Goal: Task Accomplishment & Management: Use online tool/utility

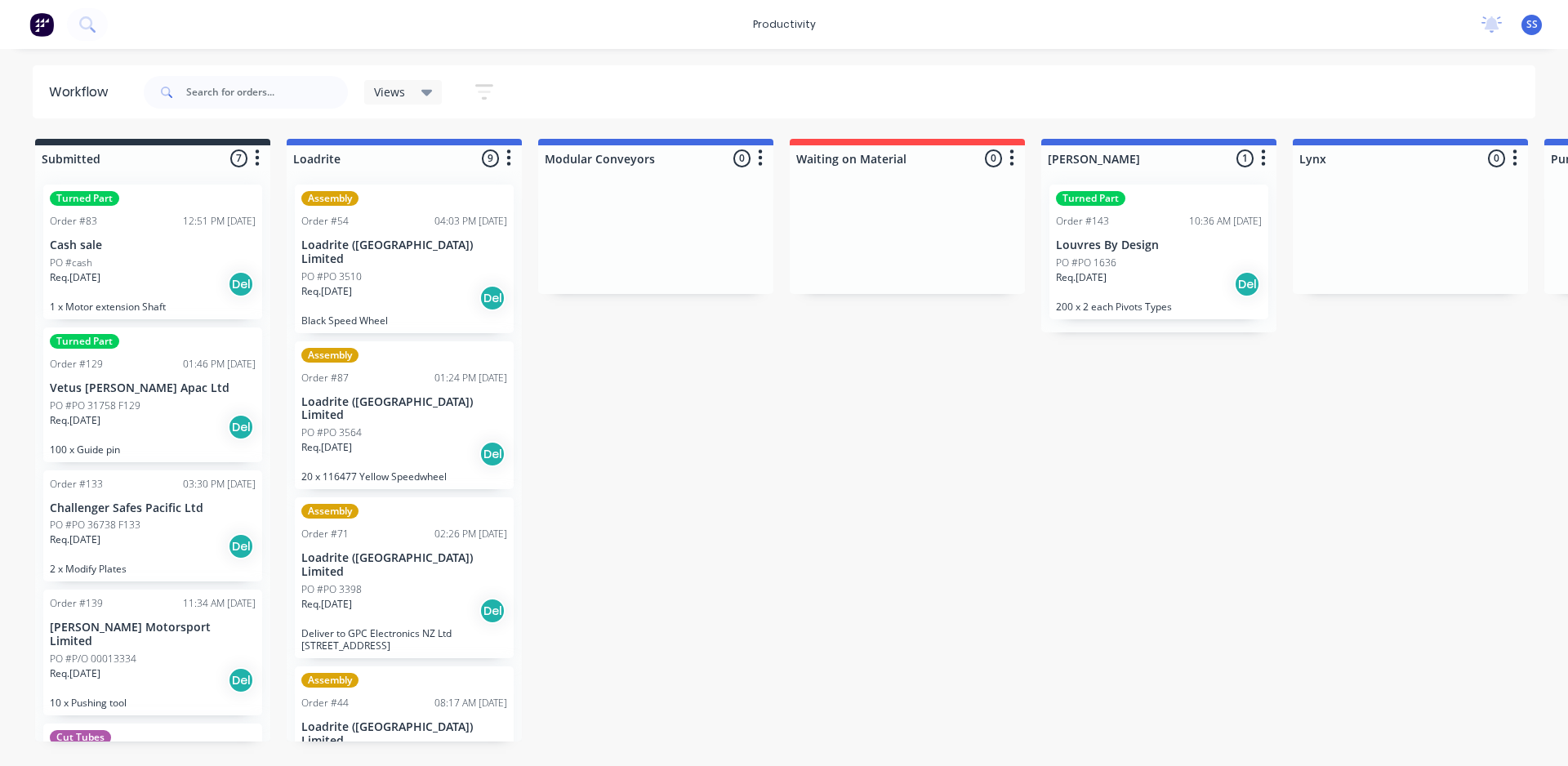
scroll to position [0, 762]
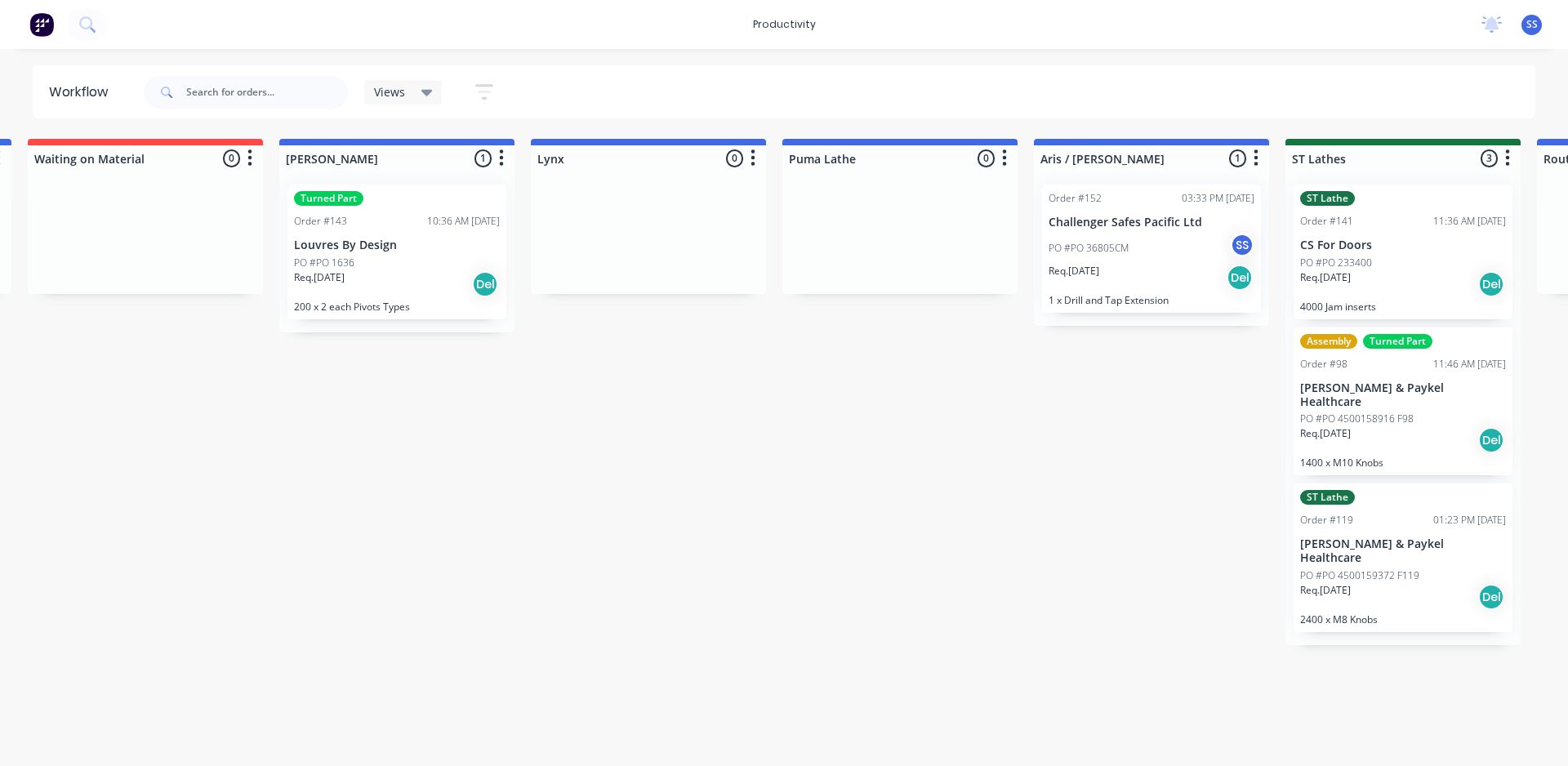
click at [958, 603] on div "Submitted 7 Sort By Created date Required date Order number Customer name Most …" at bounding box center [1180, 440] width 3907 height 603
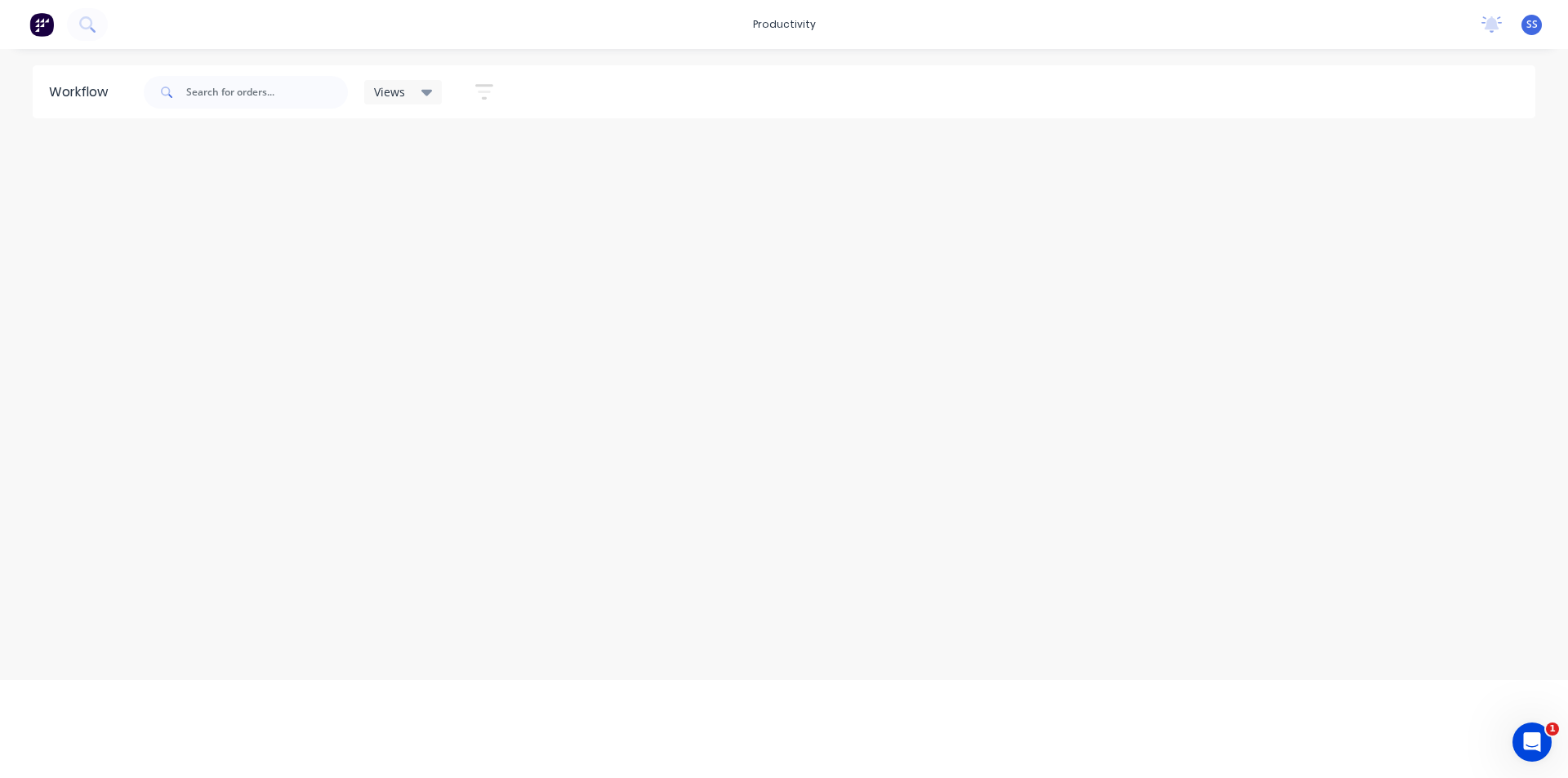
click at [838, 417] on div "Workflow Views Save new view Show/Hide statuses Show line item cards Show line …" at bounding box center [784, 405] width 1568 height 680
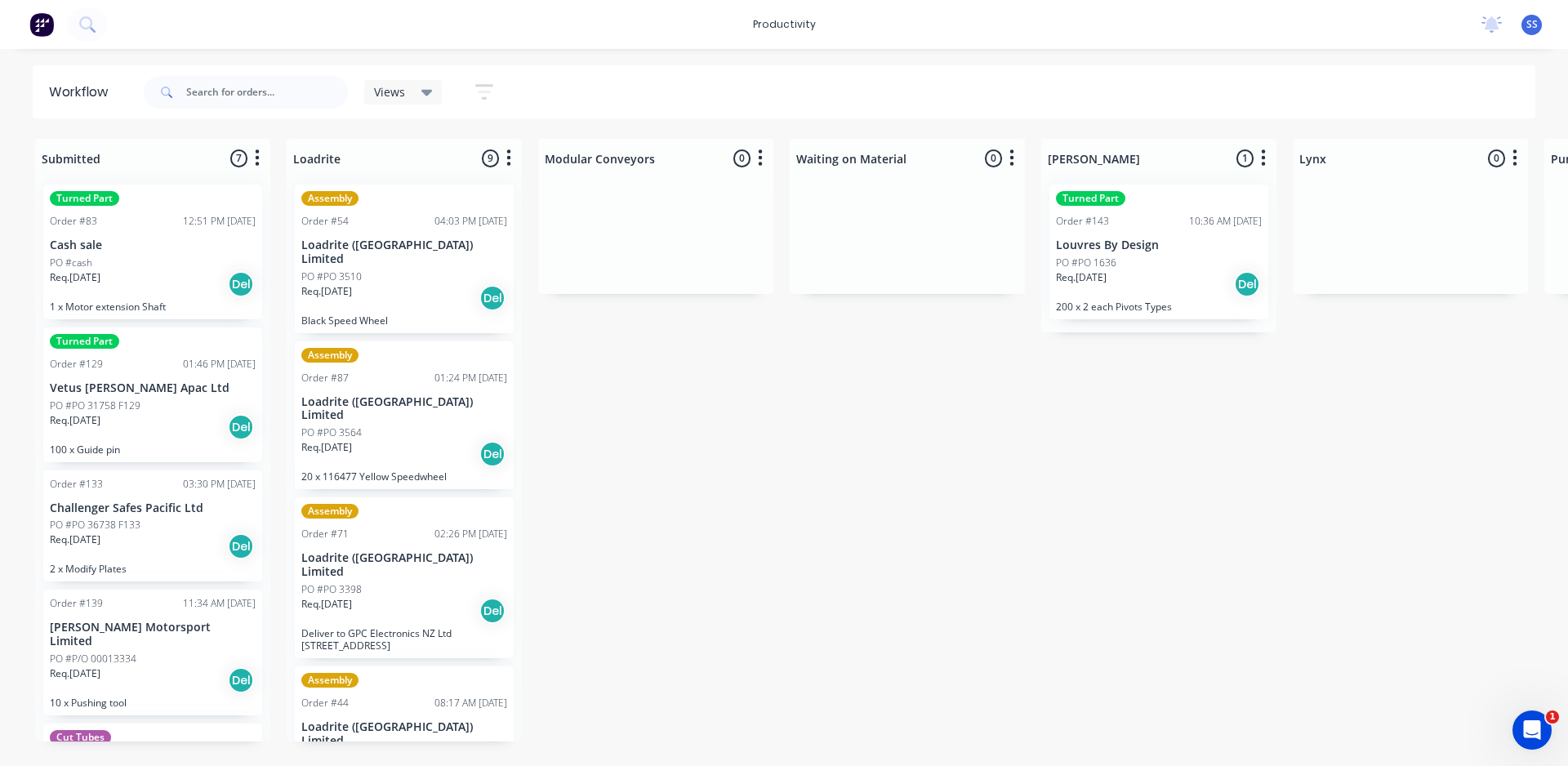
click at [39, 22] on img at bounding box center [41, 25] width 25 height 25
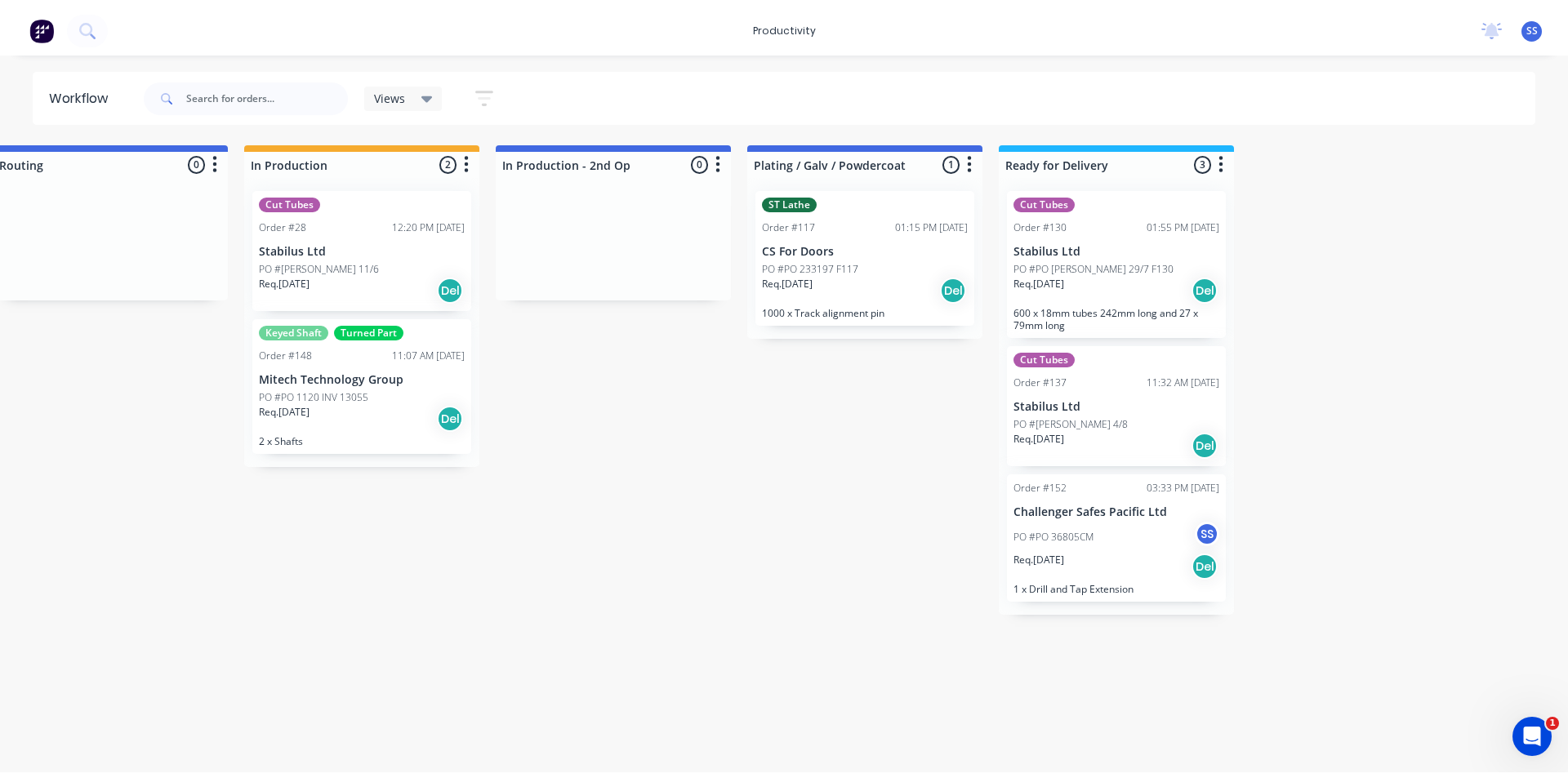
scroll to position [0, 2317]
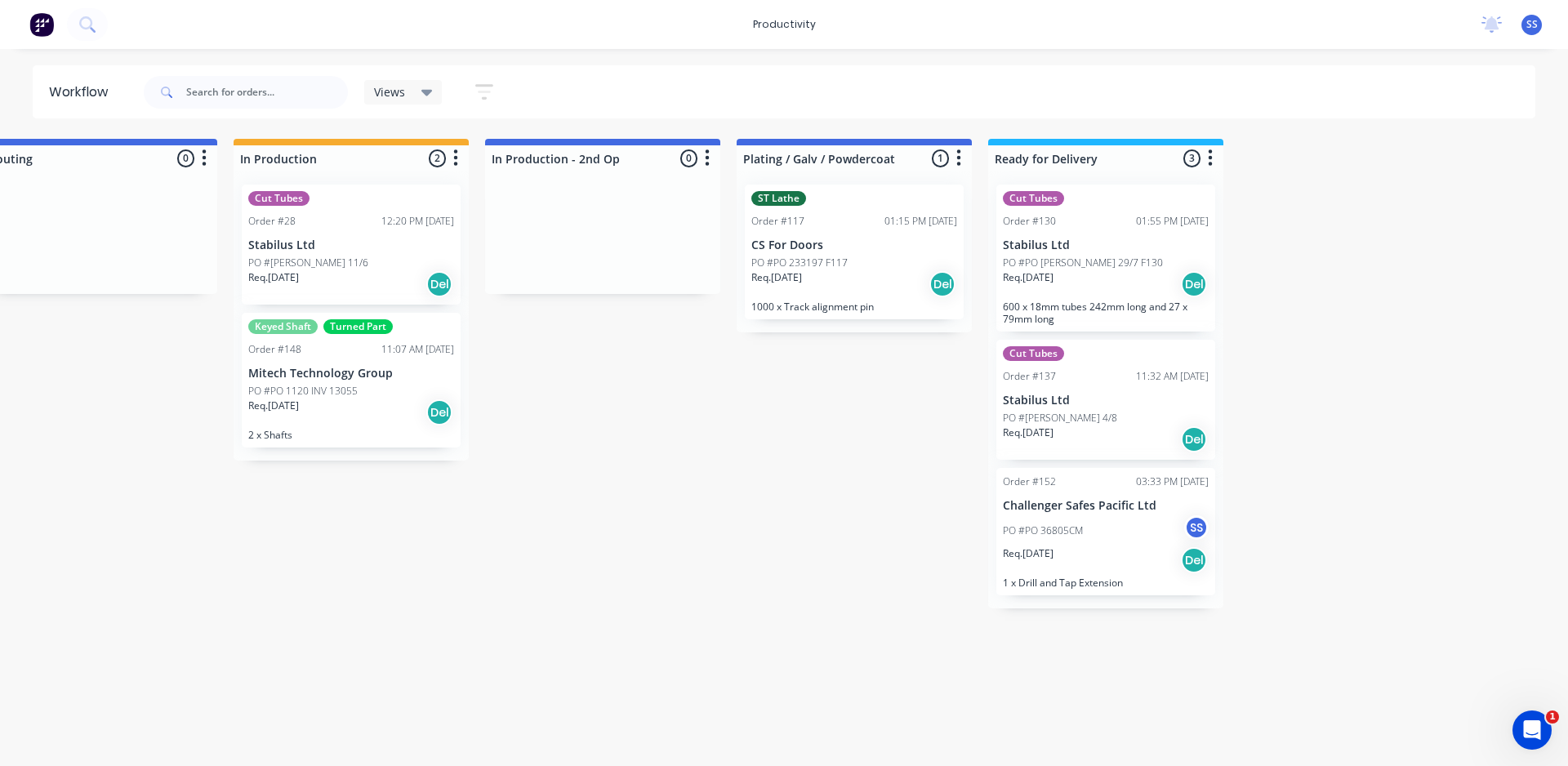
click at [1118, 558] on div "Req. [DATE] Del" at bounding box center [1105, 559] width 206 height 27
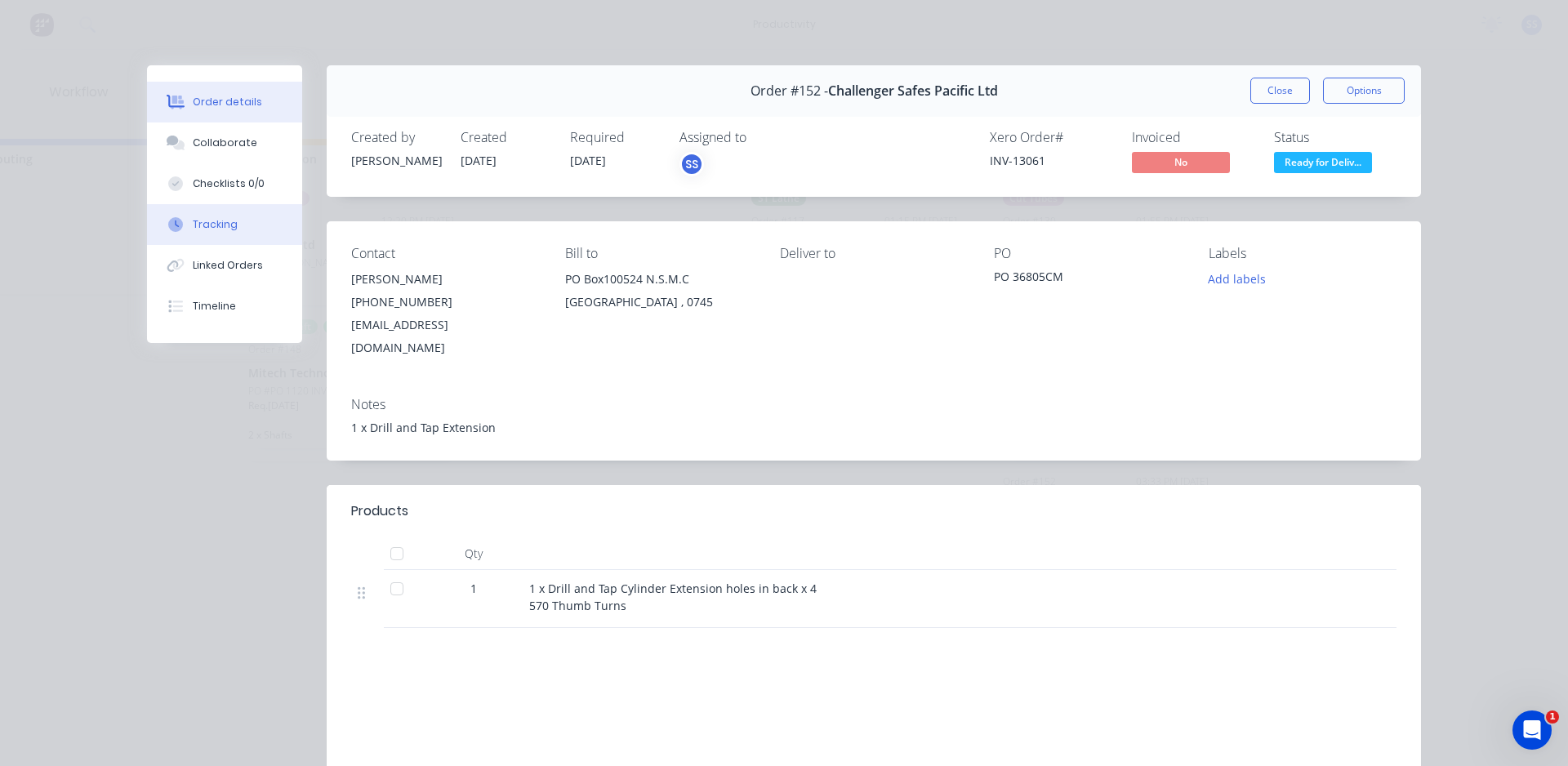
click at [216, 220] on div "Tracking" at bounding box center [215, 225] width 45 height 15
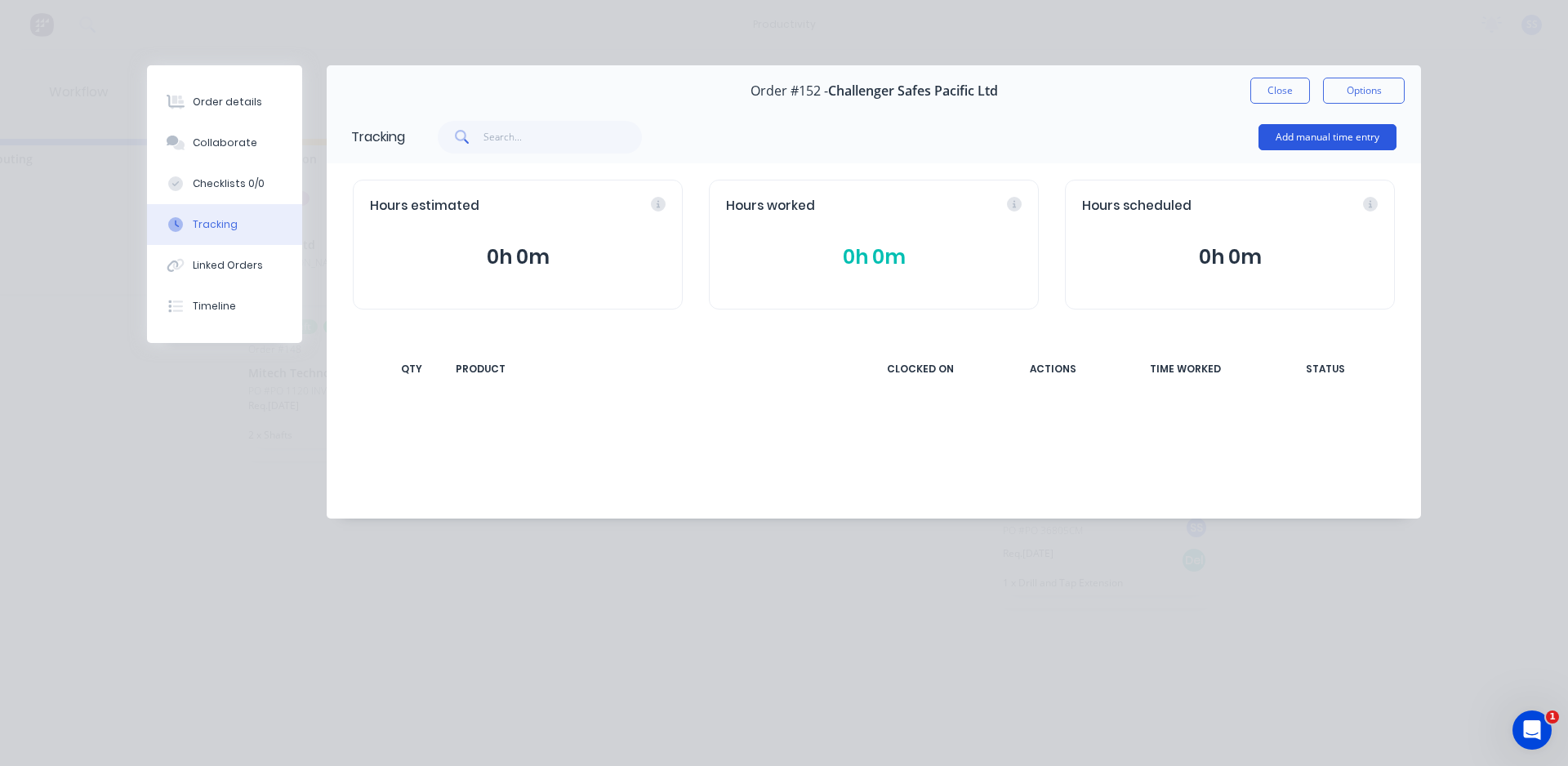
click at [1331, 132] on button "Add manual time entry" at bounding box center [1327, 138] width 138 height 26
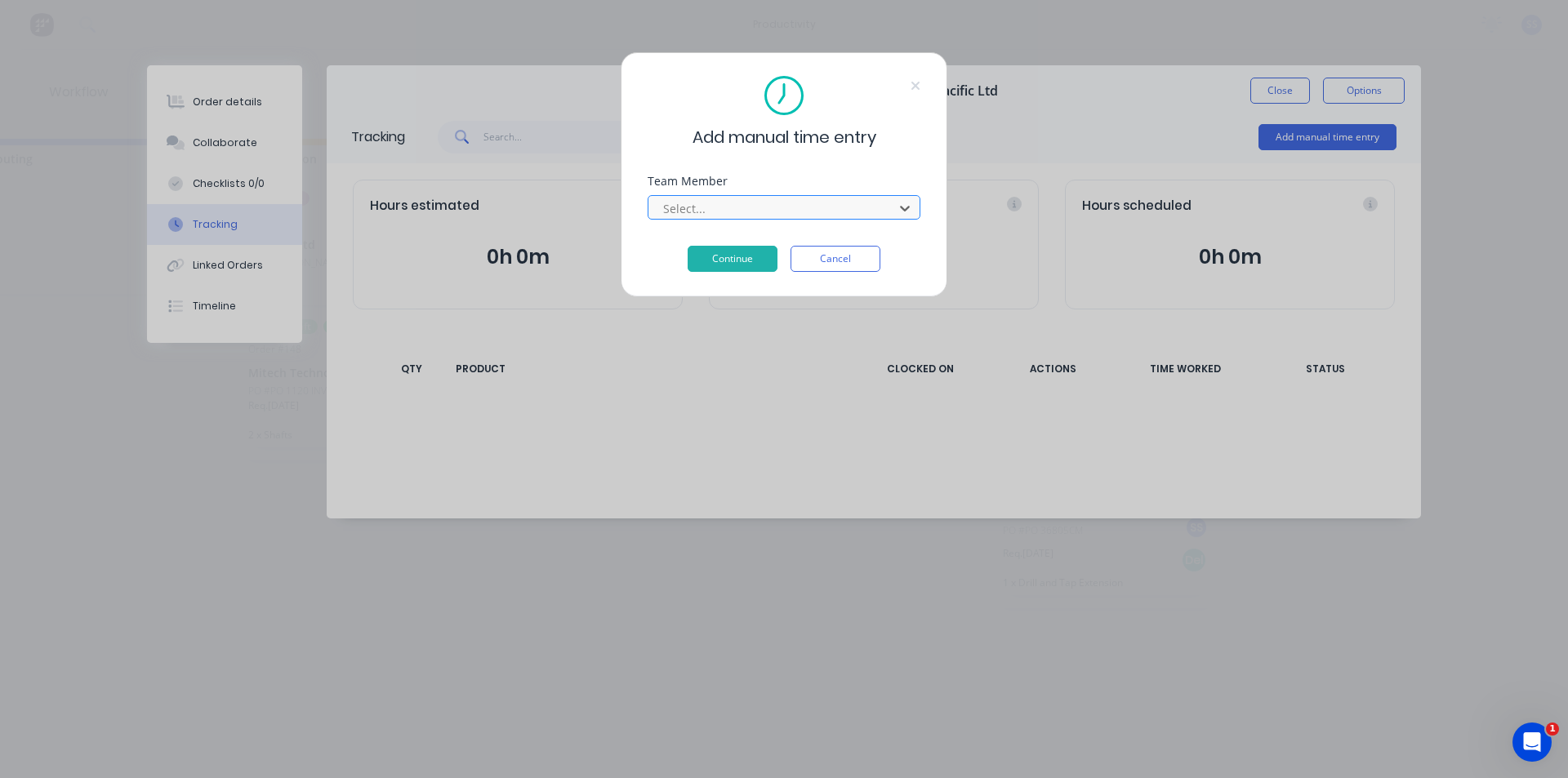
click at [875, 216] on div at bounding box center [772, 208] width 223 height 21
click at [911, 203] on icon at bounding box center [904, 207] width 16 height 16
click at [891, 205] on div at bounding box center [904, 208] width 29 height 26
click at [771, 205] on div at bounding box center [772, 208] width 223 height 21
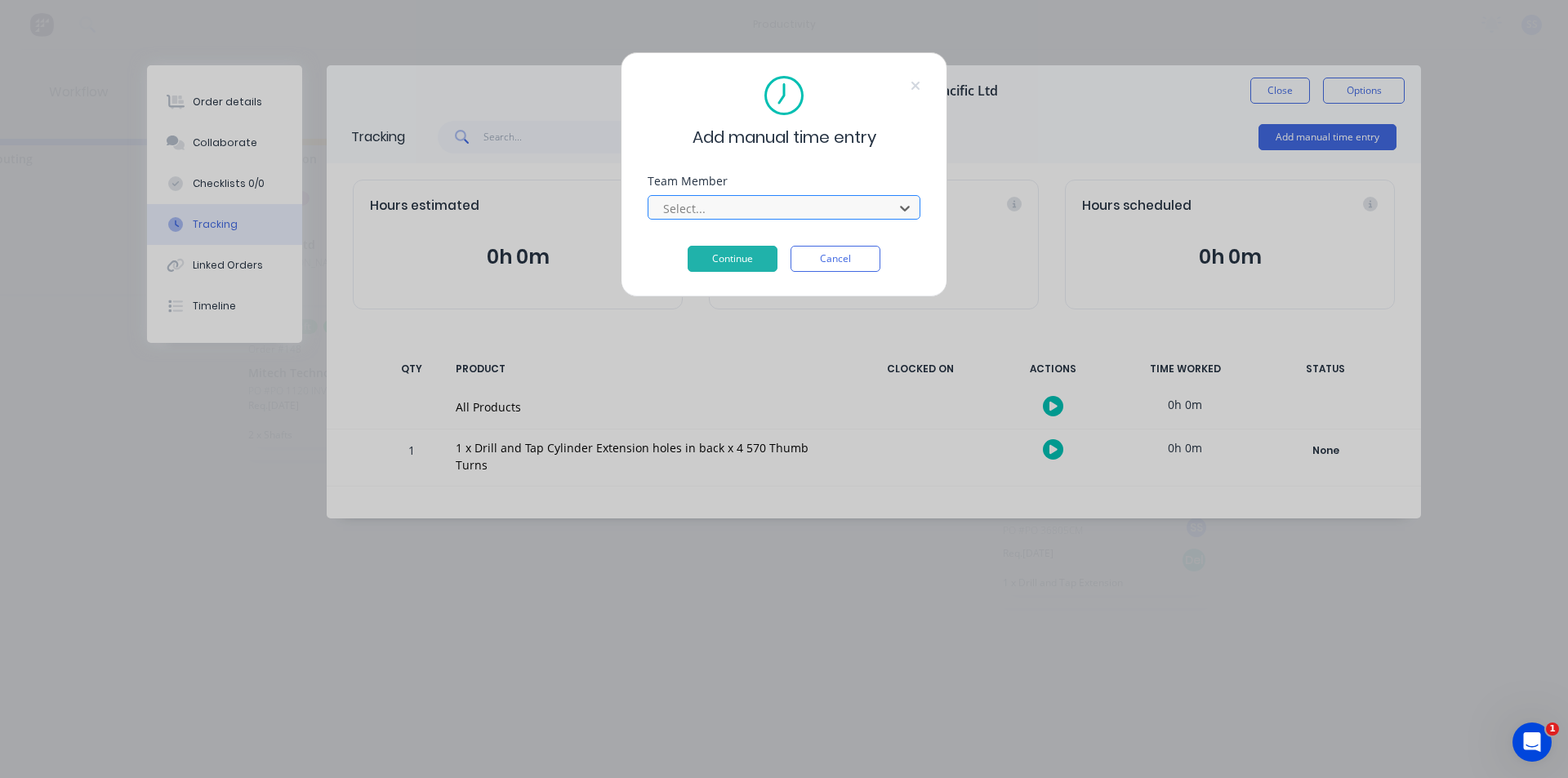
click at [771, 205] on div at bounding box center [772, 208] width 223 height 21
click at [900, 203] on icon at bounding box center [904, 207] width 16 height 16
click at [900, 204] on icon at bounding box center [904, 207] width 16 height 16
click at [901, 204] on icon at bounding box center [904, 207] width 16 height 16
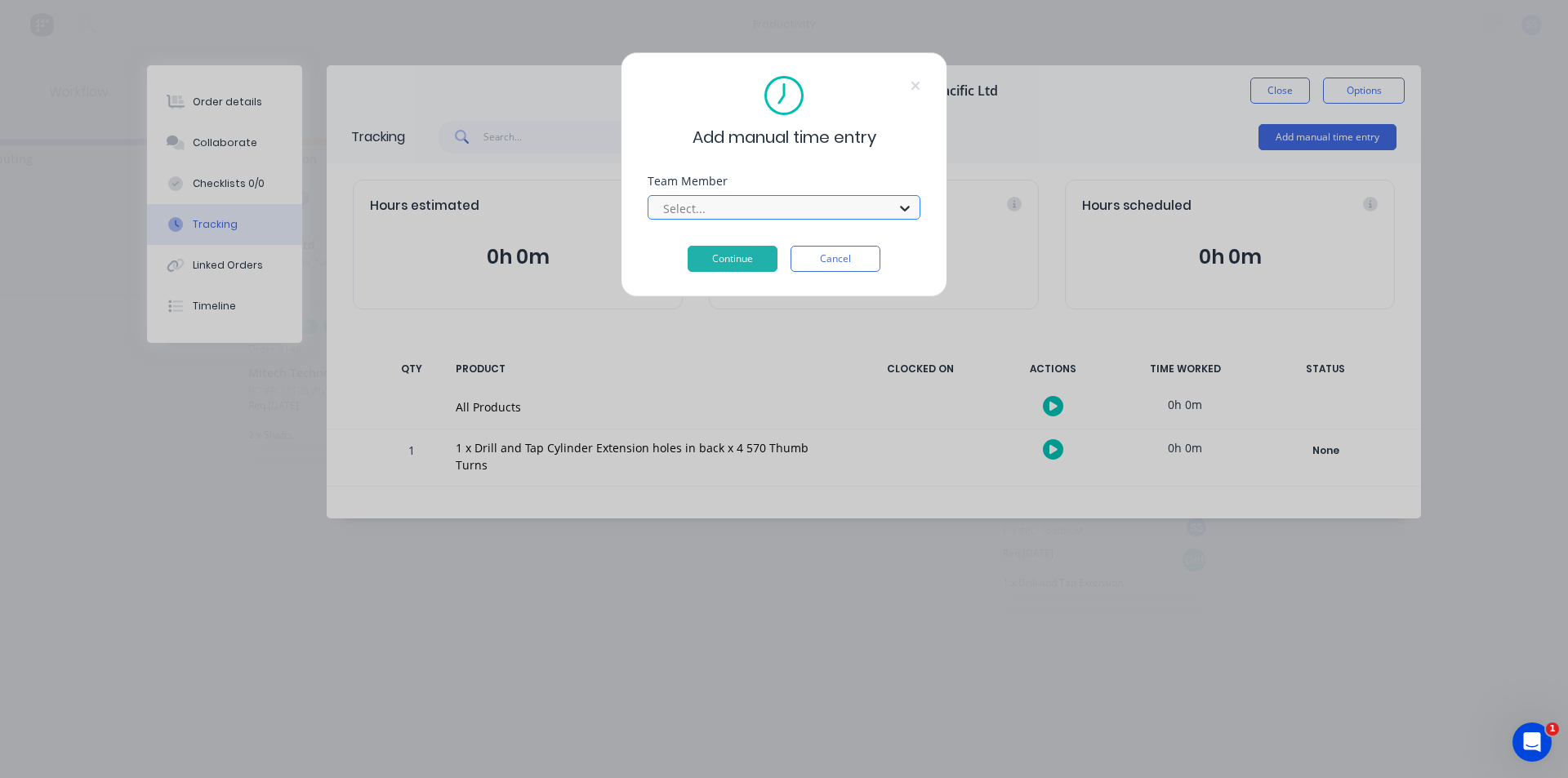
click at [901, 204] on icon at bounding box center [904, 207] width 16 height 16
click at [906, 204] on icon at bounding box center [904, 207] width 16 height 16
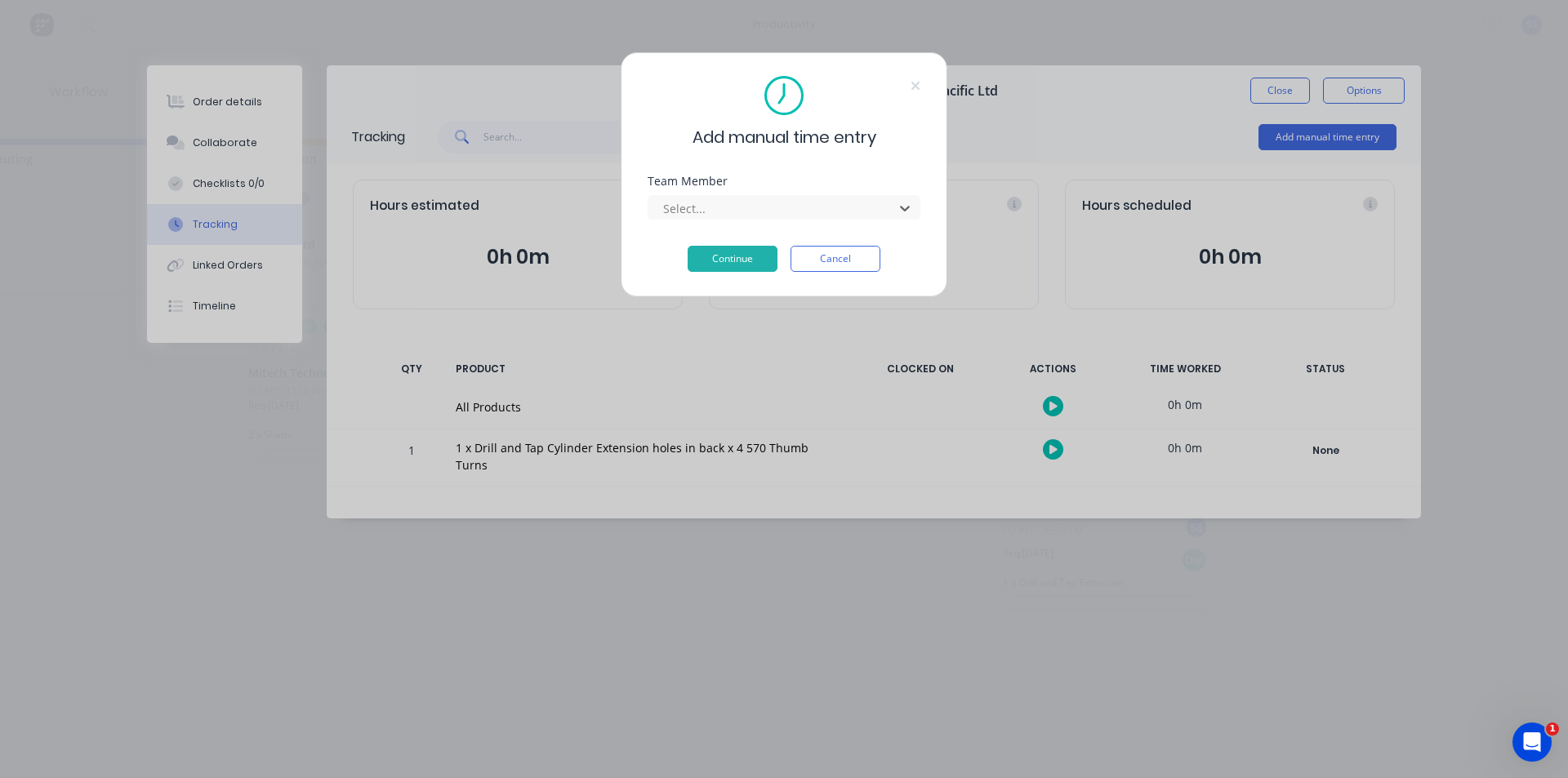
click at [831, 265] on button "Cancel" at bounding box center [834, 259] width 90 height 26
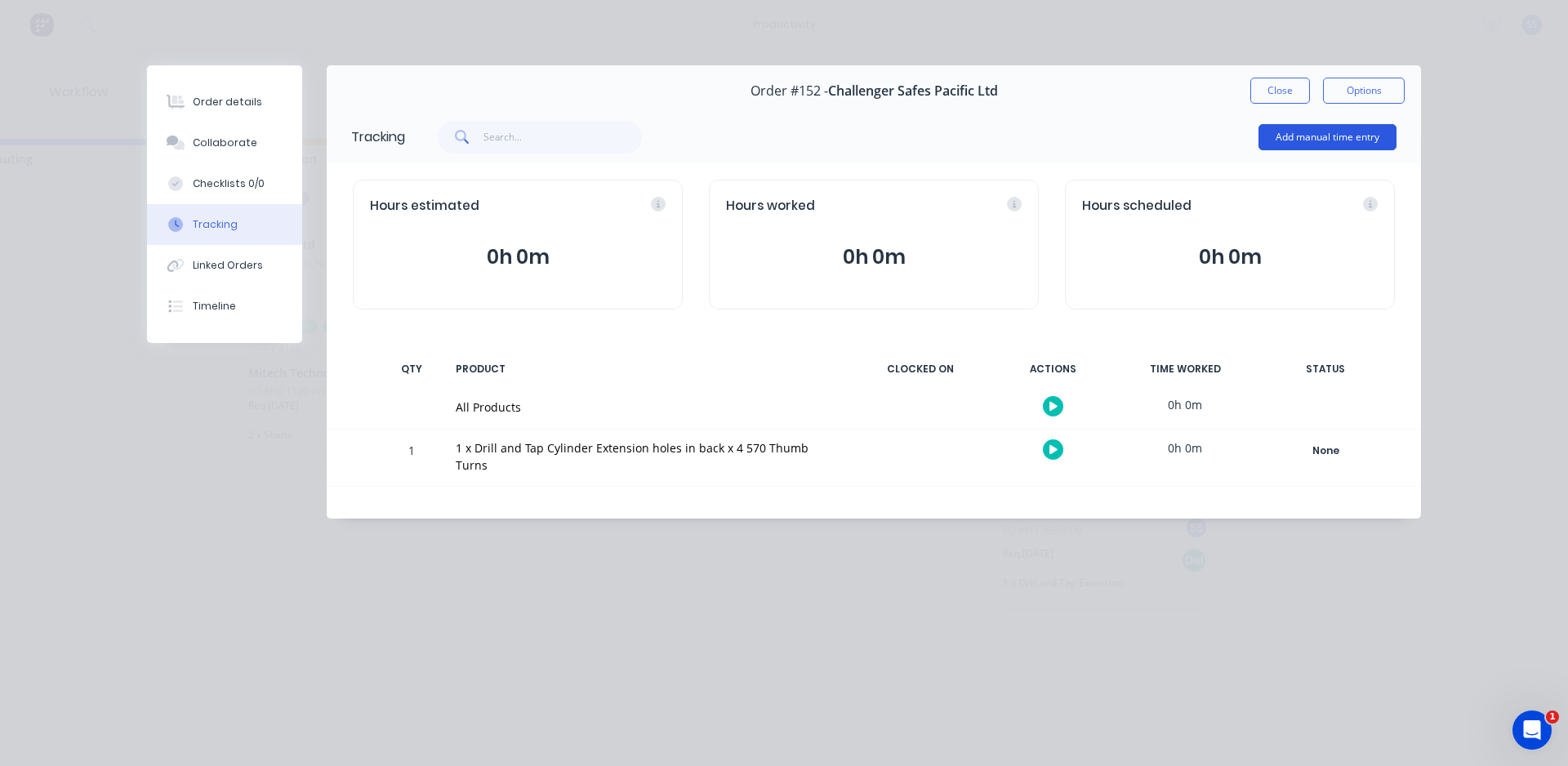
click at [1345, 142] on button "Add manual time entry" at bounding box center [1327, 138] width 138 height 26
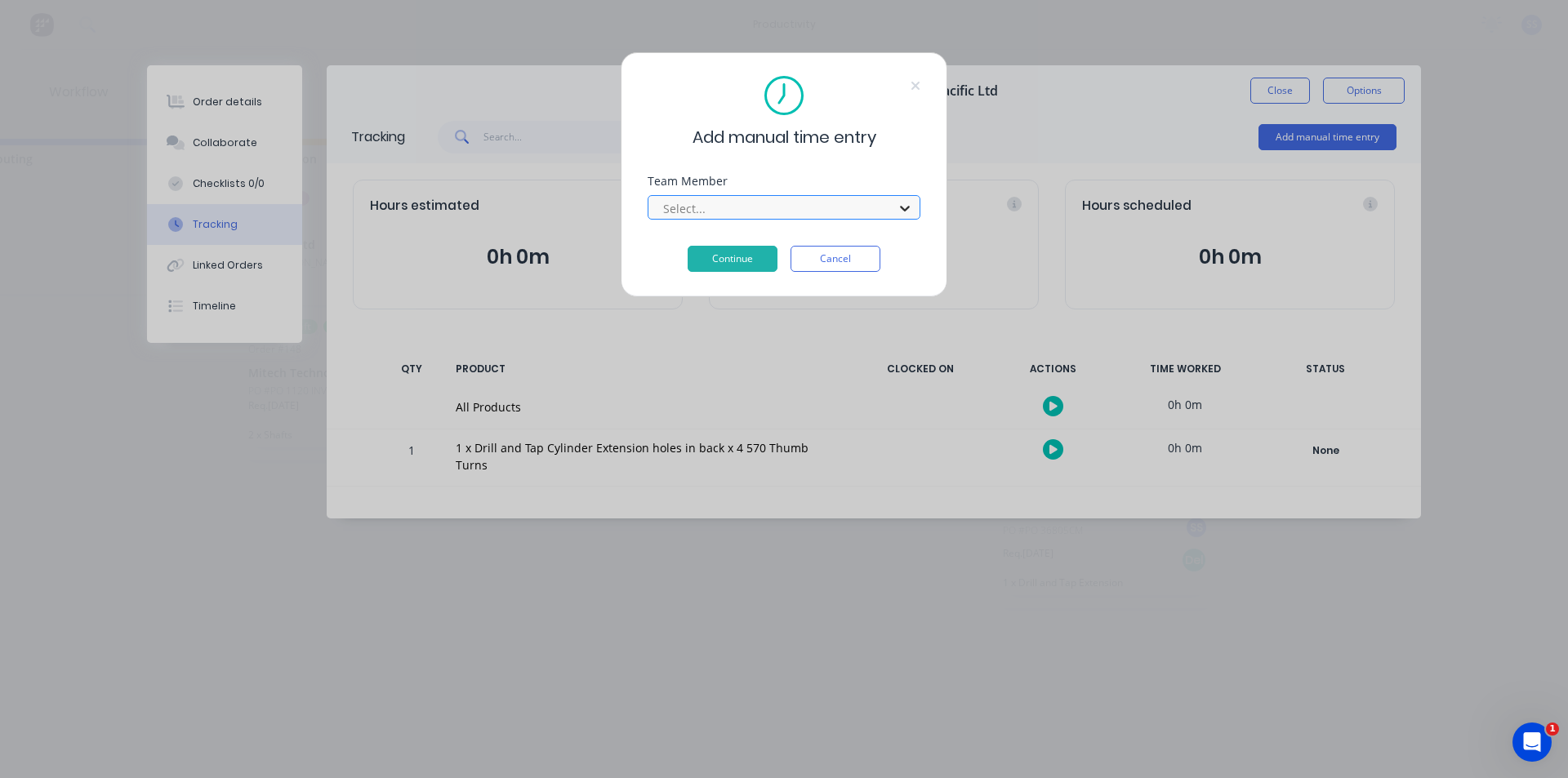
click at [908, 209] on icon at bounding box center [904, 207] width 16 height 16
click at [908, 208] on icon at bounding box center [904, 208] width 9 height 6
click at [909, 207] on icon at bounding box center [904, 208] width 9 height 6
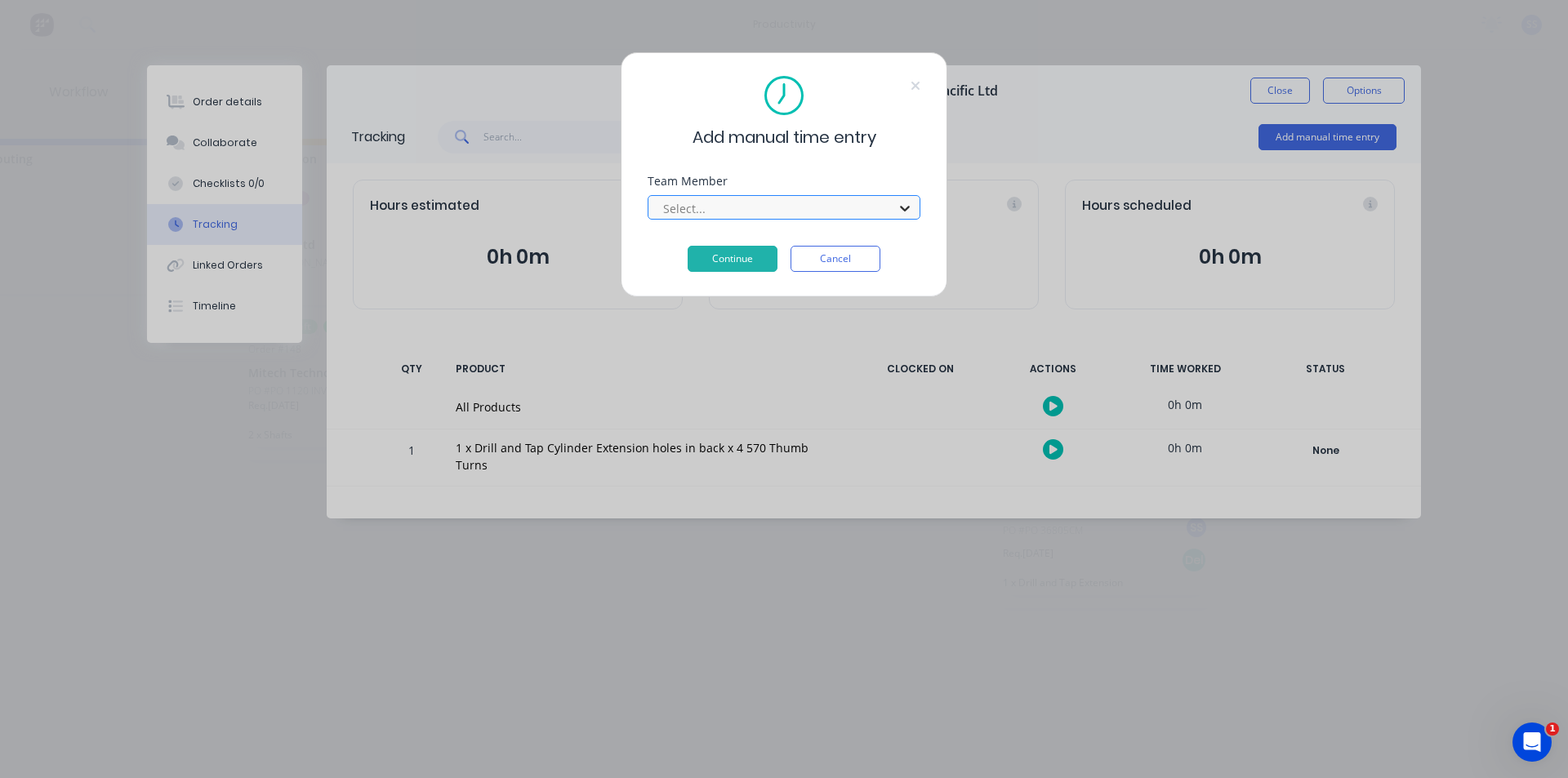
click at [911, 207] on icon at bounding box center [904, 207] width 16 height 16
click at [841, 210] on div at bounding box center [772, 208] width 223 height 21
click at [840, 210] on div at bounding box center [772, 208] width 223 height 21
click at [742, 253] on button "Continue" at bounding box center [732, 259] width 90 height 26
click at [904, 213] on icon at bounding box center [904, 207] width 16 height 16
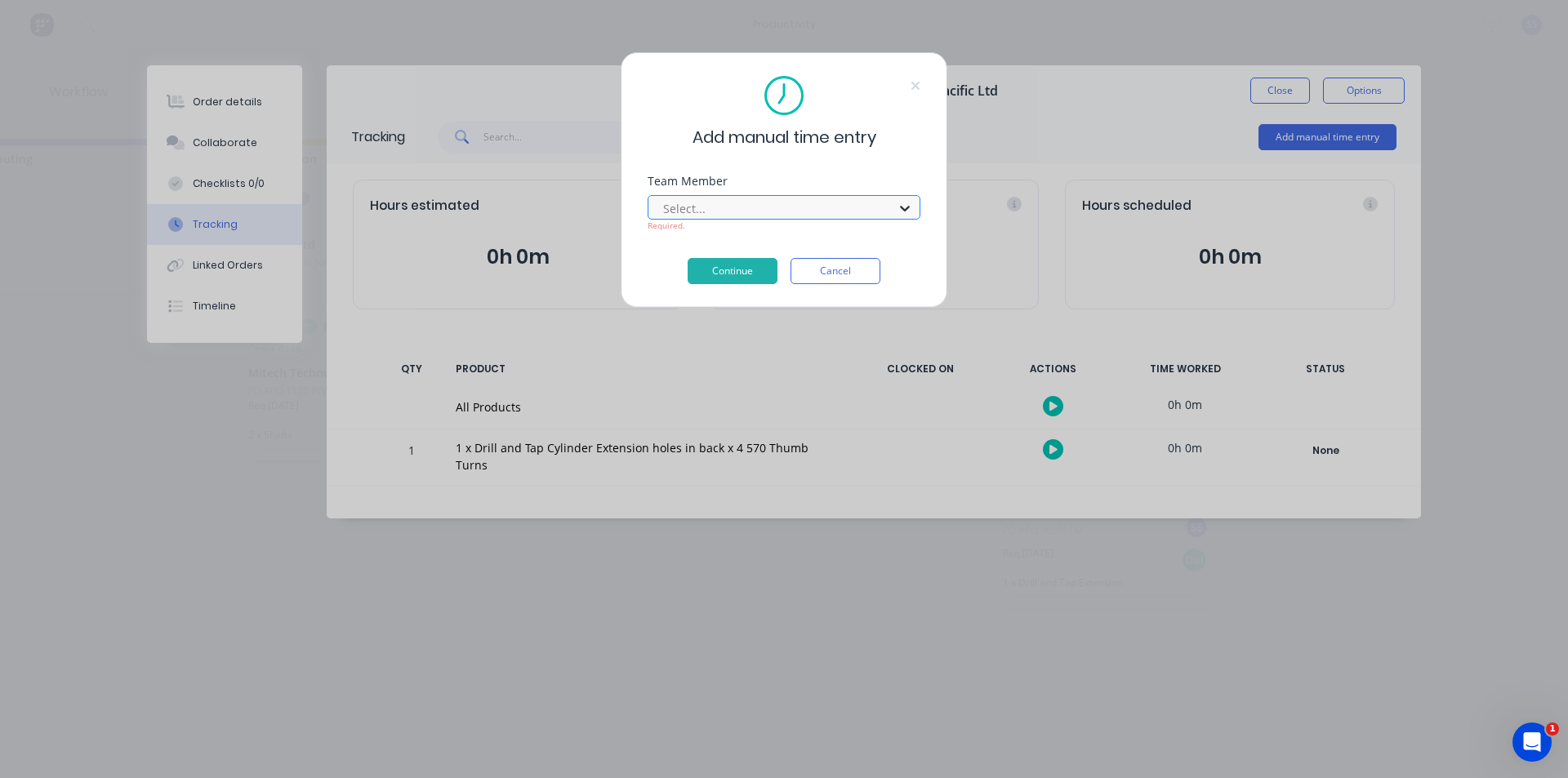
click at [903, 213] on icon at bounding box center [904, 207] width 16 height 16
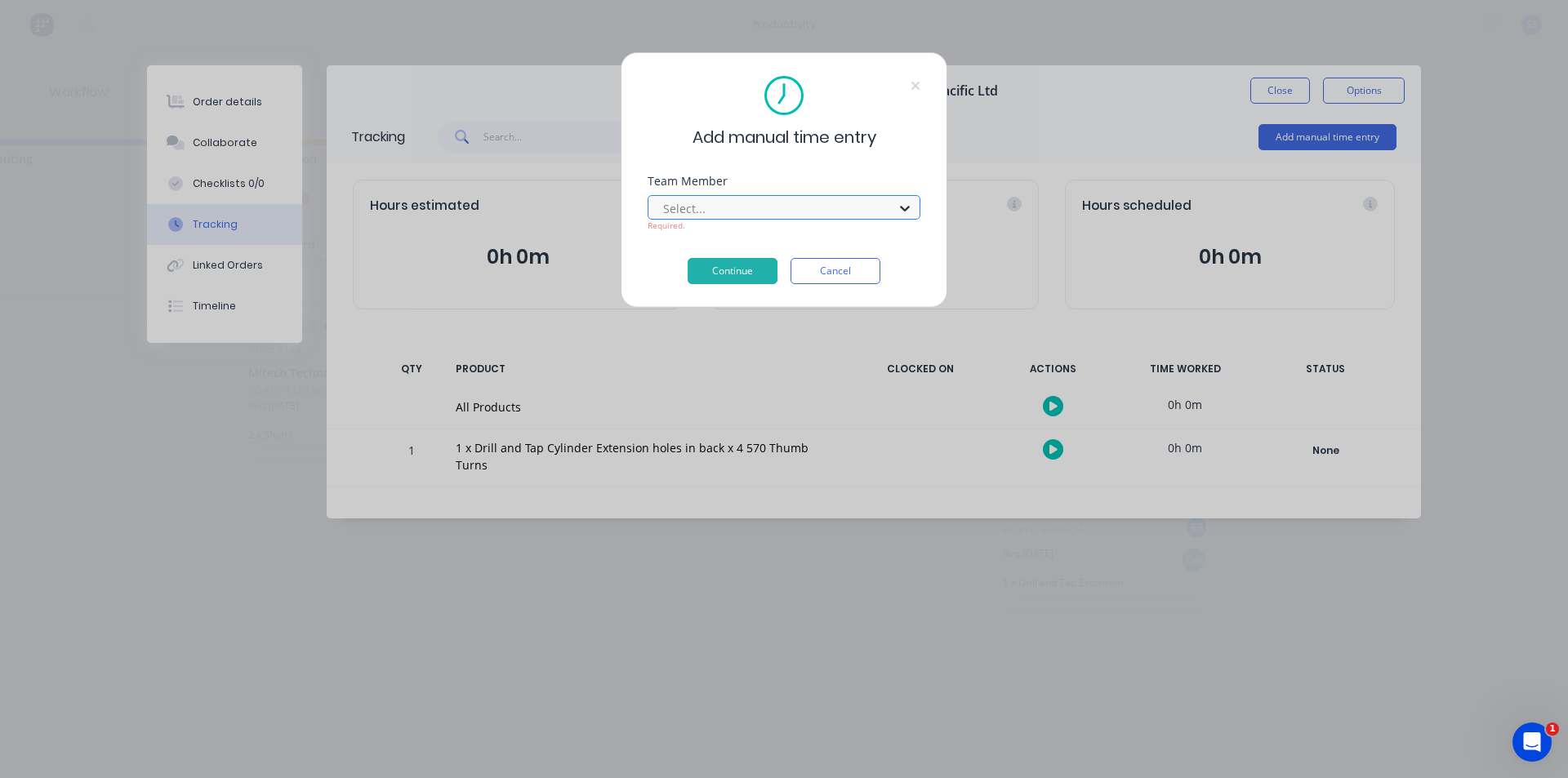
click at [903, 213] on icon at bounding box center [904, 207] width 16 height 16
